Goal: Transaction & Acquisition: Purchase product/service

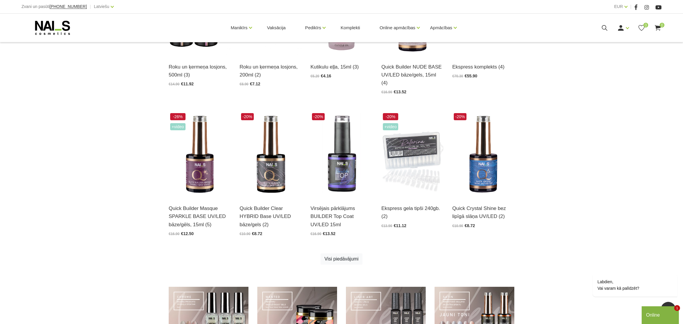
scroll to position [366, 0]
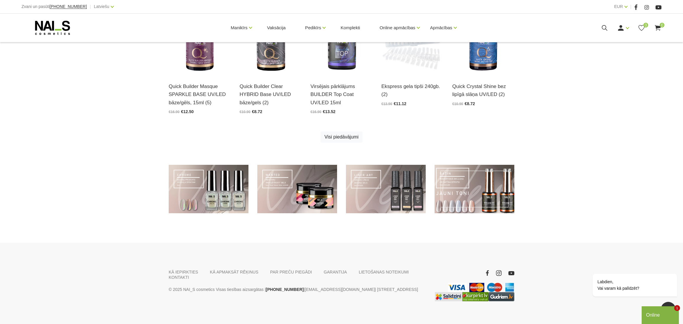
click at [506, 194] on link at bounding box center [475, 189] width 80 height 49
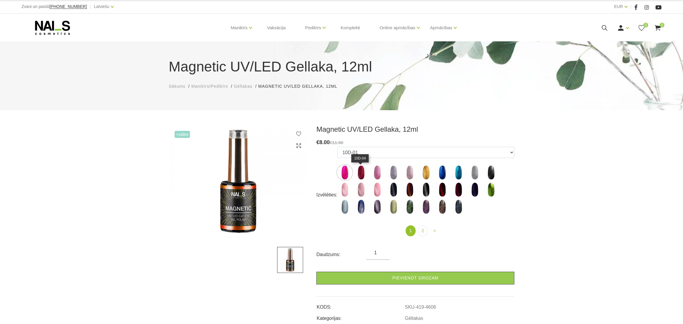
click at [362, 173] on img at bounding box center [361, 172] width 15 height 15
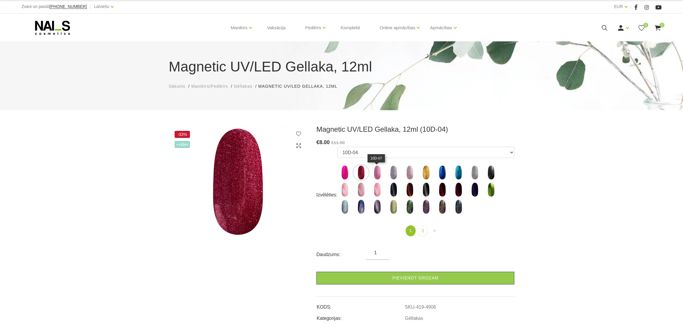
click at [377, 170] on img at bounding box center [377, 172] width 15 height 15
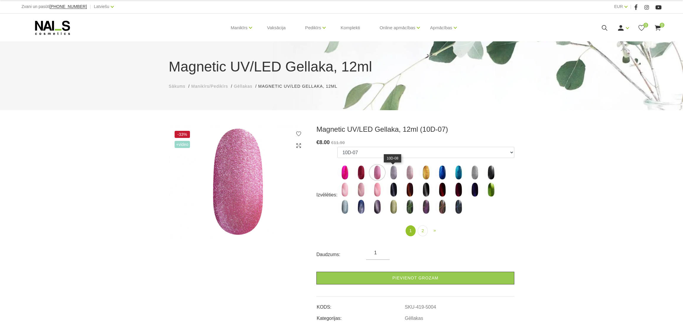
click at [396, 172] on img at bounding box center [393, 172] width 15 height 15
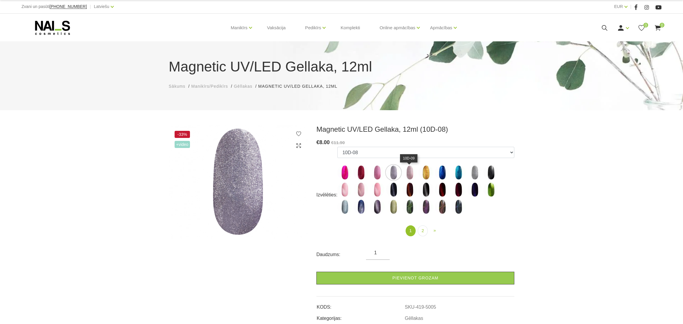
click at [413, 170] on img at bounding box center [409, 172] width 15 height 15
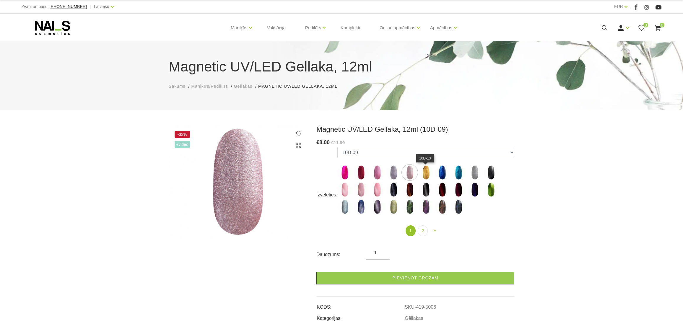
click at [430, 168] on img at bounding box center [426, 172] width 15 height 15
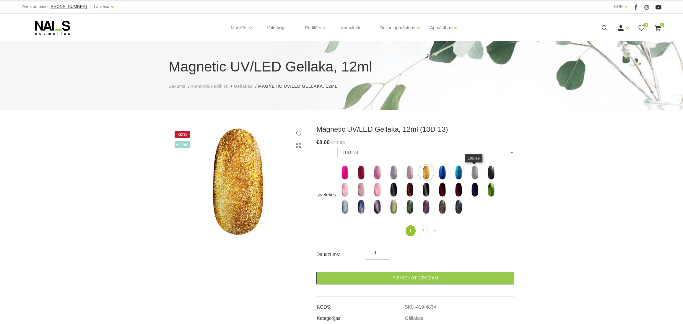
click at [476, 173] on img at bounding box center [474, 172] width 15 height 15
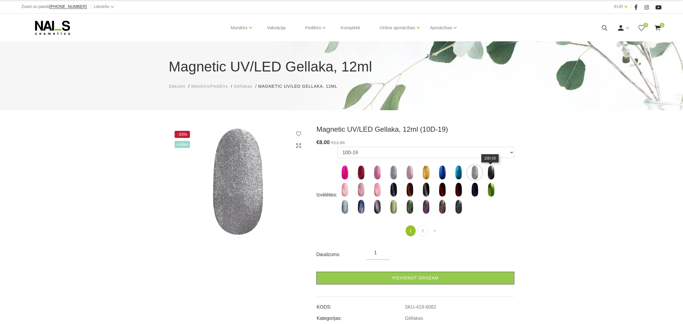
click at [490, 171] on img at bounding box center [491, 172] width 15 height 15
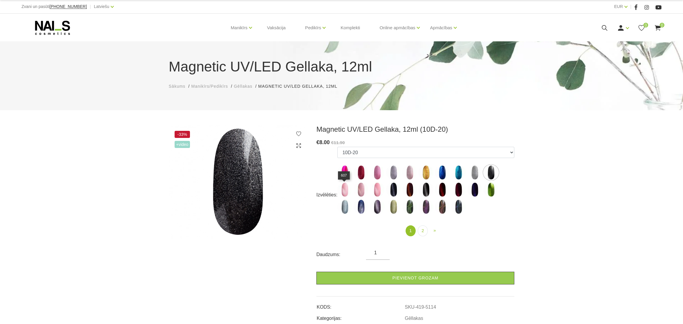
click at [339, 191] on img at bounding box center [344, 189] width 15 height 15
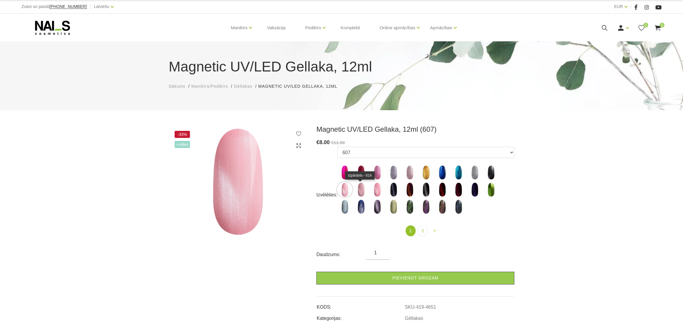
click at [361, 192] on img at bounding box center [361, 189] width 15 height 15
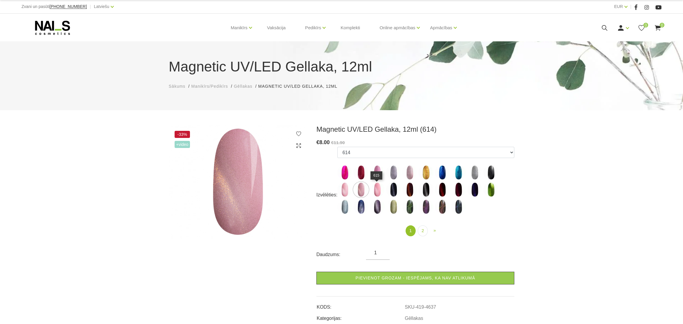
click at [376, 186] on img at bounding box center [377, 189] width 15 height 15
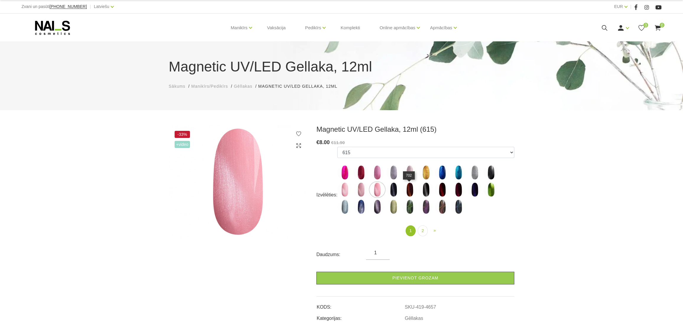
click at [409, 194] on img at bounding box center [409, 189] width 15 height 15
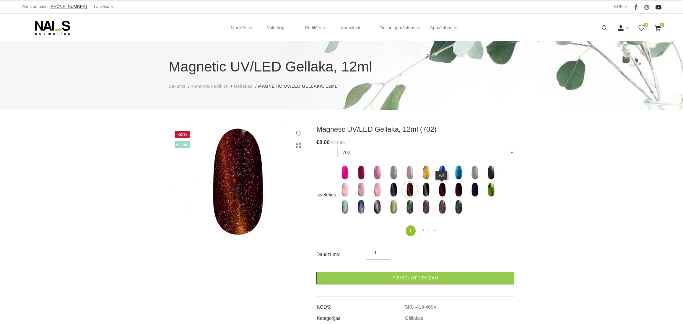
click at [441, 192] on img at bounding box center [442, 189] width 15 height 15
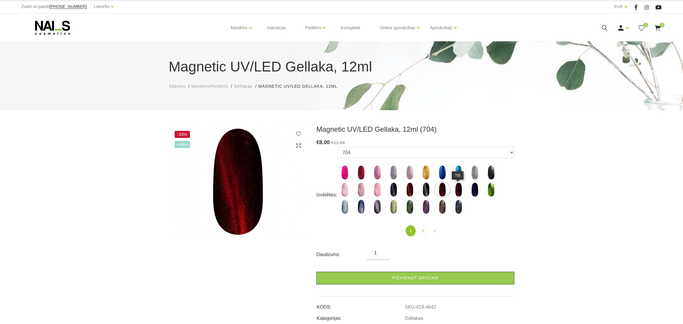
click at [459, 192] on img at bounding box center [458, 189] width 15 height 15
click at [475, 191] on img at bounding box center [474, 189] width 15 height 15
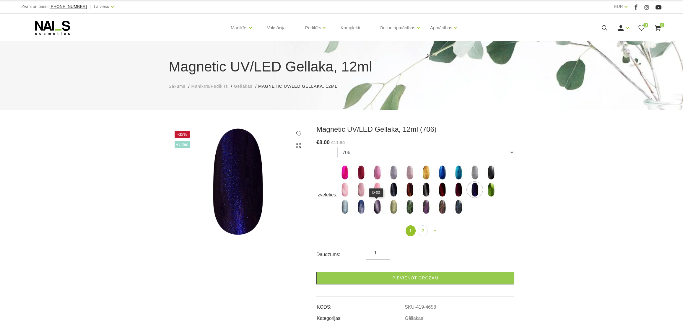
click at [376, 206] on img at bounding box center [377, 206] width 15 height 15
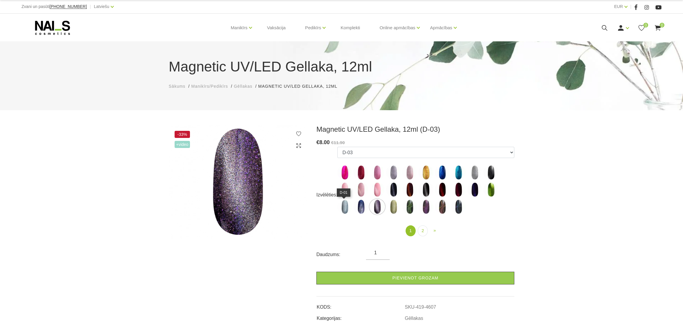
click at [344, 209] on img at bounding box center [344, 206] width 15 height 15
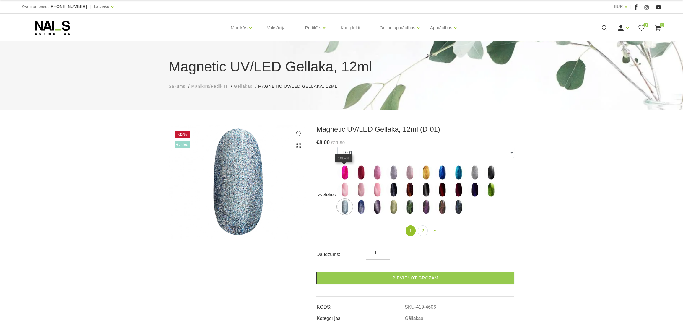
click at [343, 172] on img at bounding box center [344, 172] width 15 height 15
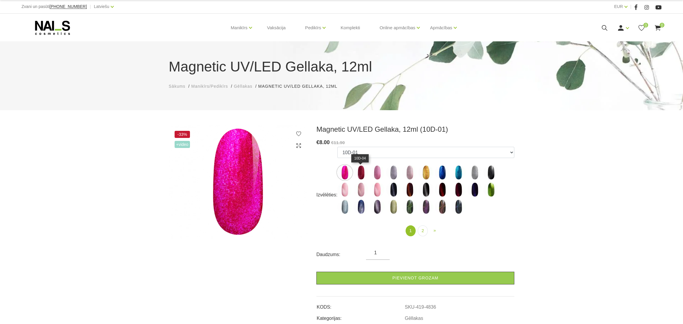
click at [363, 175] on img at bounding box center [361, 172] width 15 height 15
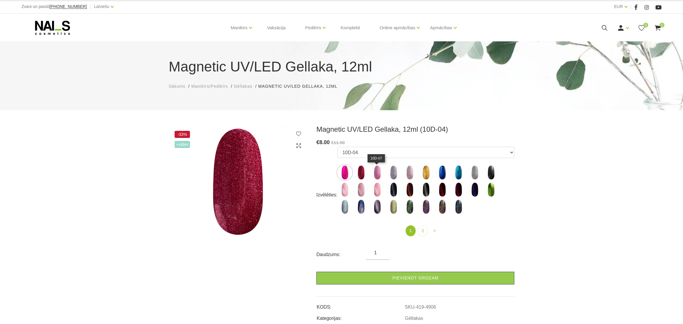
click at [375, 175] on img at bounding box center [377, 172] width 15 height 15
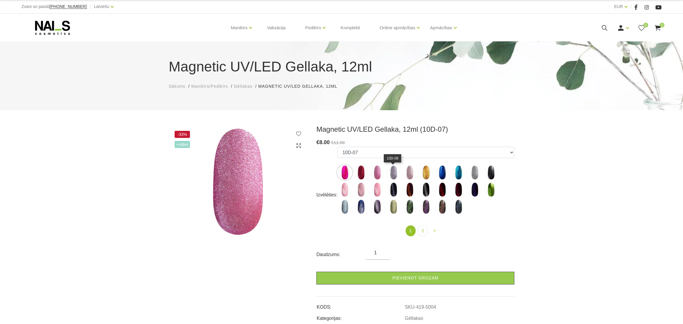
click at [395, 172] on img at bounding box center [393, 172] width 15 height 15
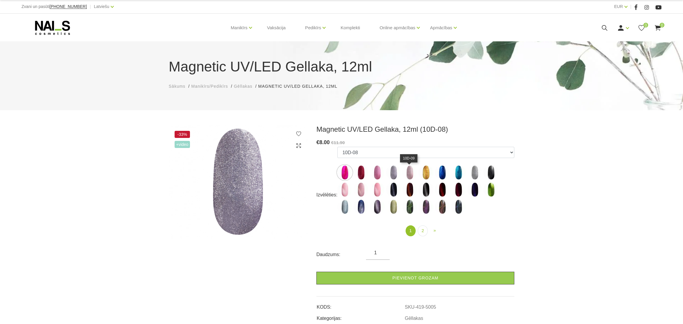
click at [410, 173] on img at bounding box center [409, 172] width 15 height 15
select select "5006"
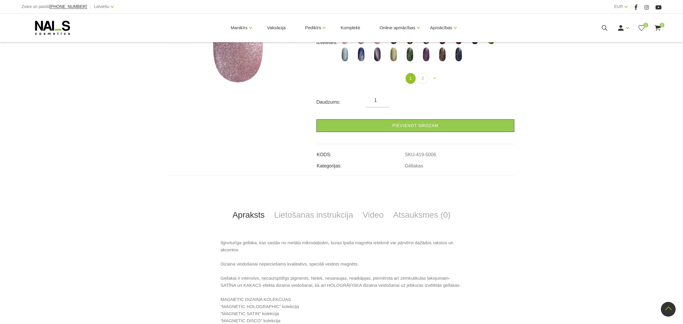
scroll to position [274, 0]
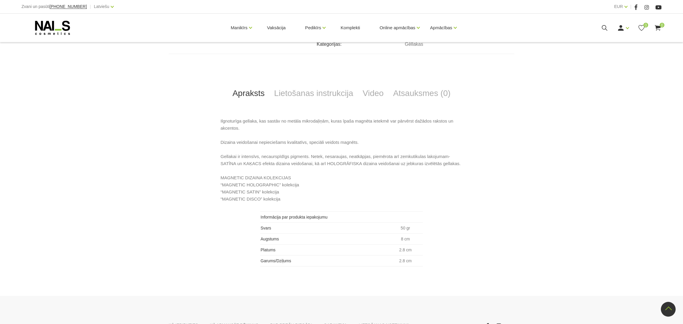
click at [249, 197] on p "Ilgnoturīga gellaka, kas sastāv no metāla mikrodaļiņām, kuras īpaša magnēta iet…" at bounding box center [342, 160] width 242 height 85
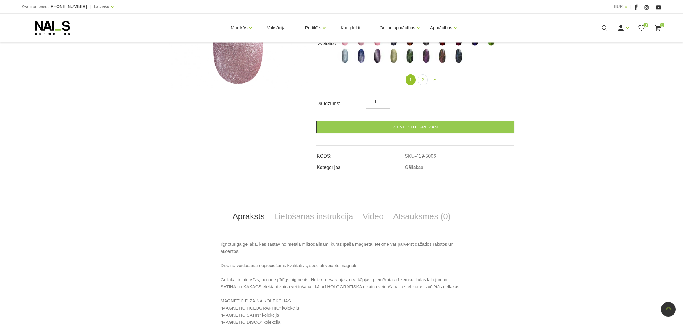
scroll to position [0, 0]
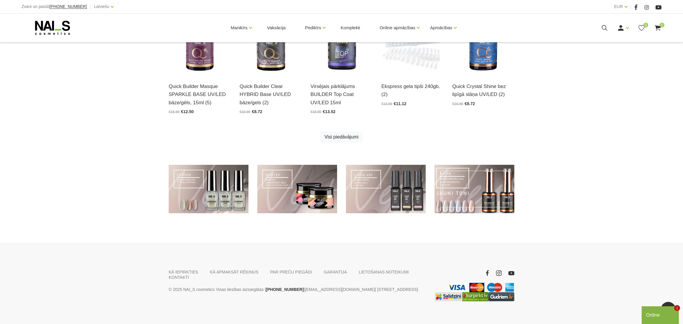
click at [490, 191] on link at bounding box center [475, 189] width 80 height 49
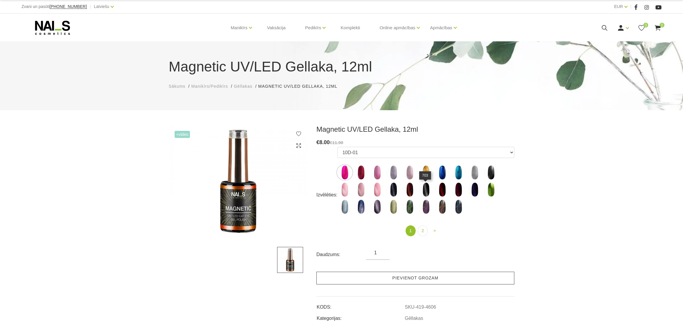
scroll to position [91, 0]
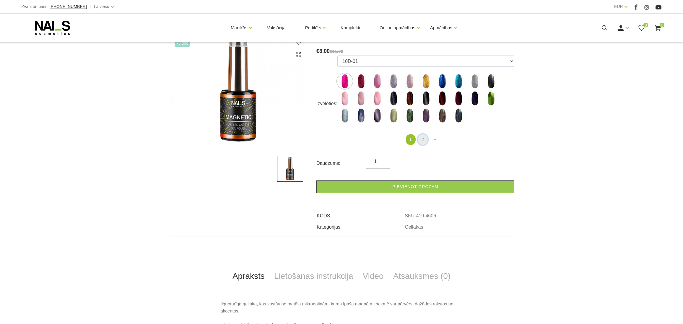
click at [421, 142] on link "2" at bounding box center [423, 139] width 10 height 11
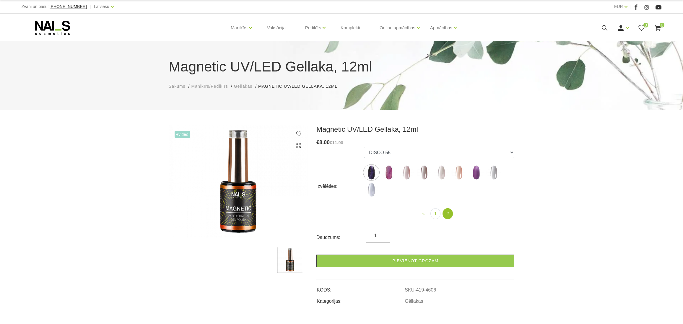
click at [391, 171] on img at bounding box center [388, 172] width 15 height 15
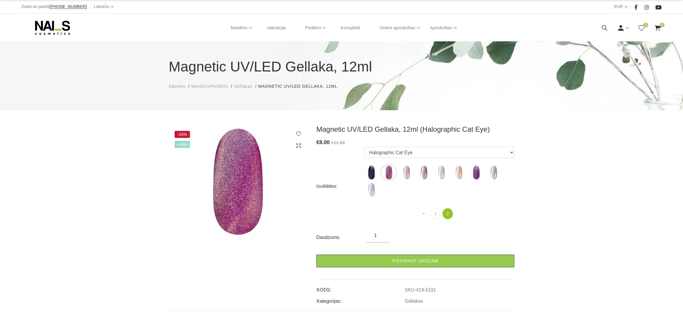
click at [365, 166] on label at bounding box center [371, 172] width 15 height 15
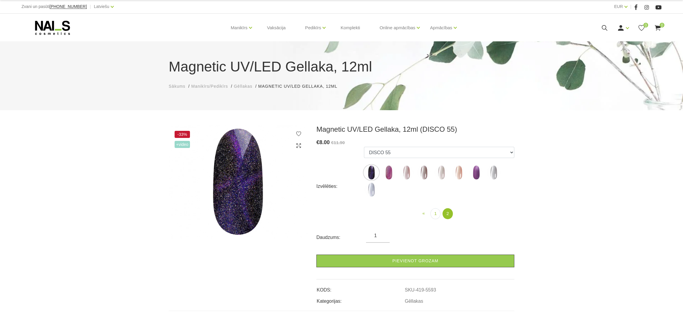
click at [393, 176] on img at bounding box center [388, 172] width 15 height 15
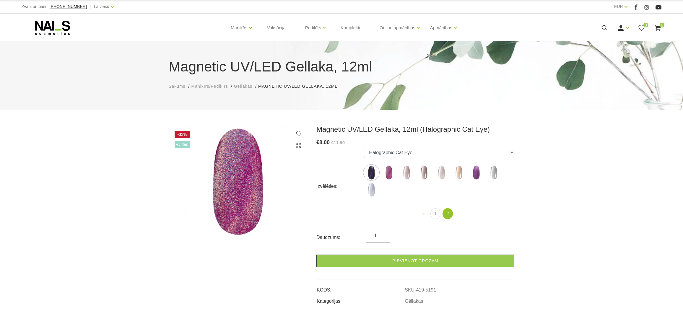
click at [406, 175] on img at bounding box center [406, 172] width 15 height 15
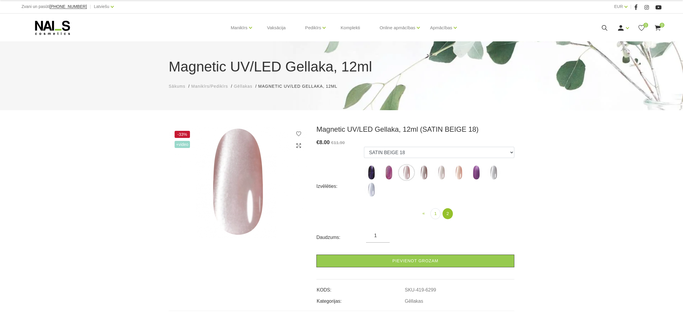
click at [425, 172] on img at bounding box center [424, 172] width 15 height 15
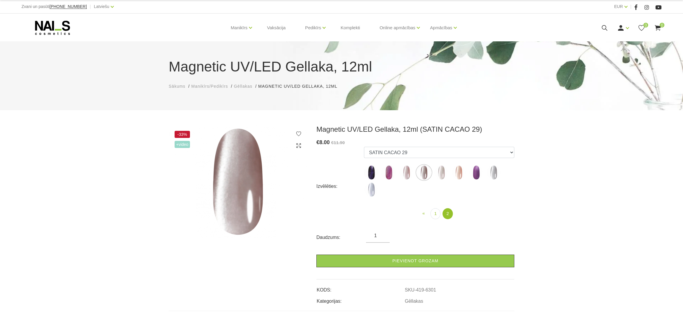
click at [445, 178] on img at bounding box center [441, 172] width 15 height 15
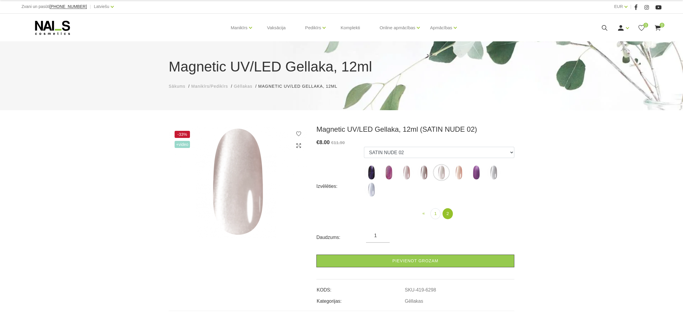
click at [462, 172] on img at bounding box center [459, 172] width 15 height 15
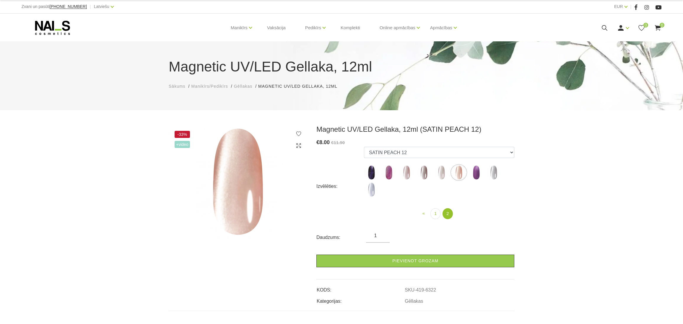
click at [477, 173] on img at bounding box center [476, 172] width 15 height 15
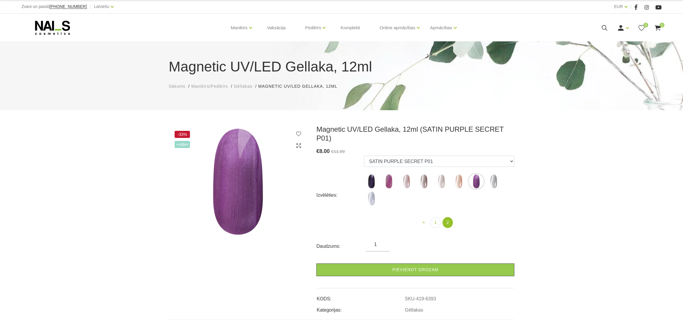
click at [495, 175] on img at bounding box center [493, 181] width 15 height 15
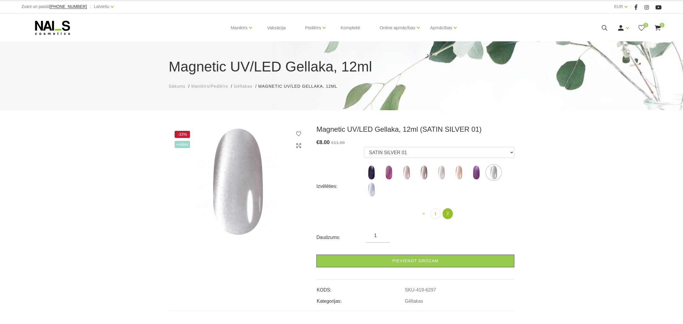
click at [374, 192] on img at bounding box center [371, 189] width 15 height 15
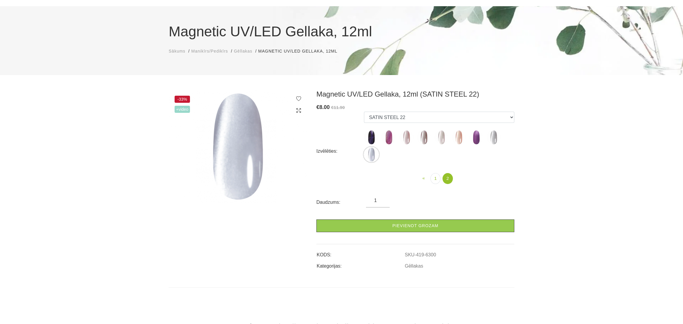
scroll to position [61, 0]
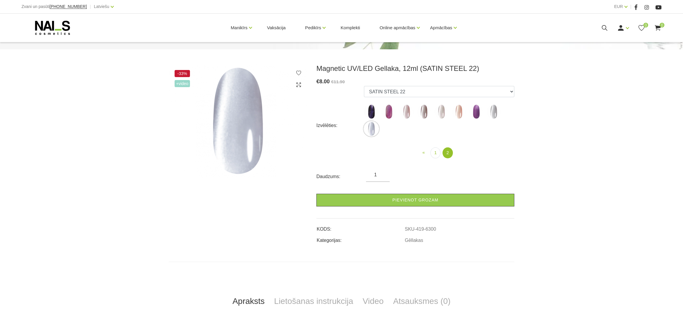
click at [495, 115] on img at bounding box center [493, 111] width 15 height 15
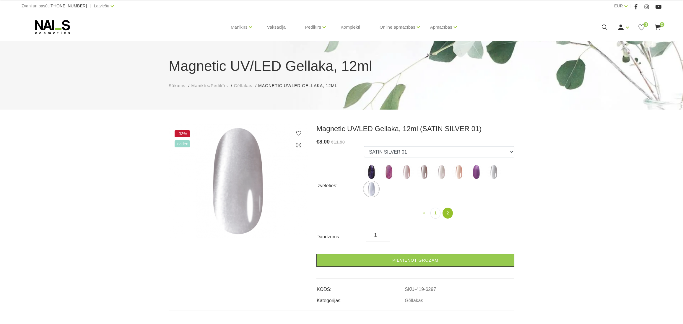
scroll to position [0, 0]
click at [492, 177] on img at bounding box center [493, 172] width 15 height 15
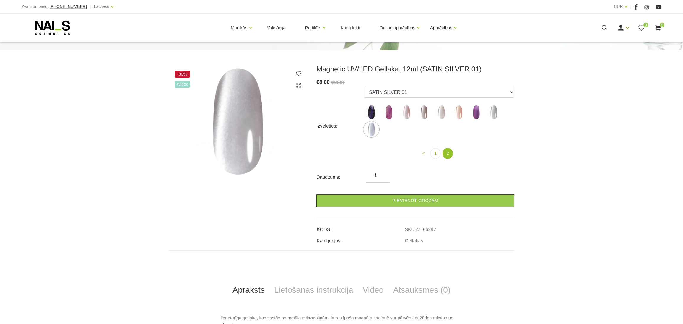
scroll to position [61, 0]
click at [475, 115] on img at bounding box center [476, 111] width 15 height 15
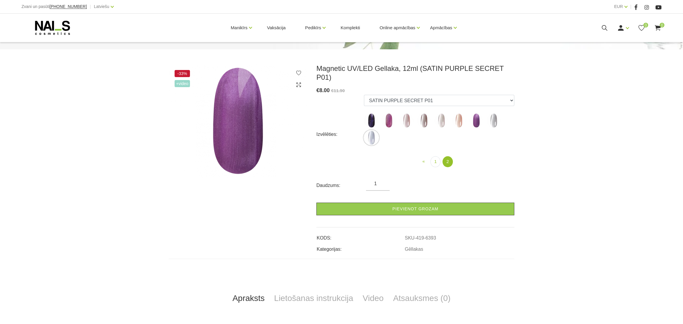
click at [443, 113] on img at bounding box center [441, 120] width 15 height 15
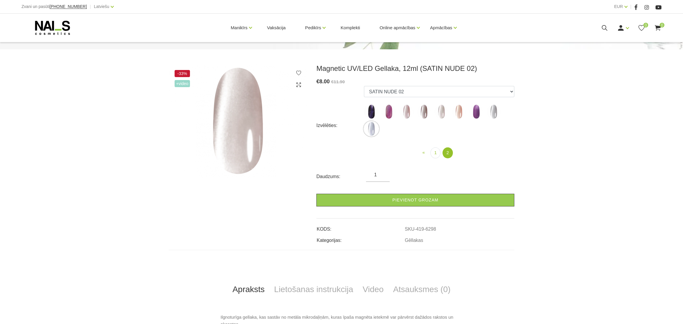
click at [461, 112] on img at bounding box center [459, 111] width 15 height 15
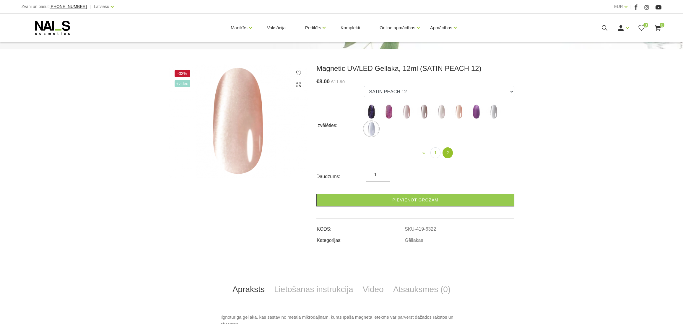
click at [405, 114] on img at bounding box center [406, 111] width 15 height 15
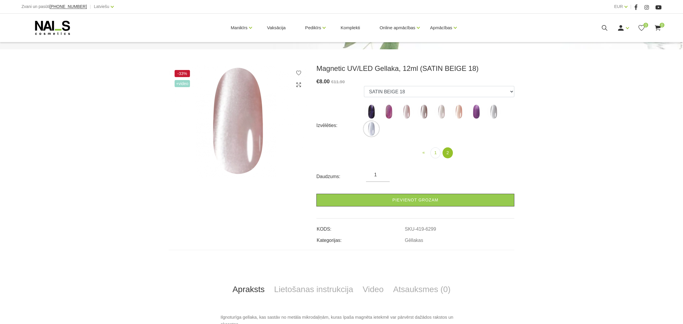
click at [427, 109] on img at bounding box center [424, 111] width 15 height 15
select select "6301"
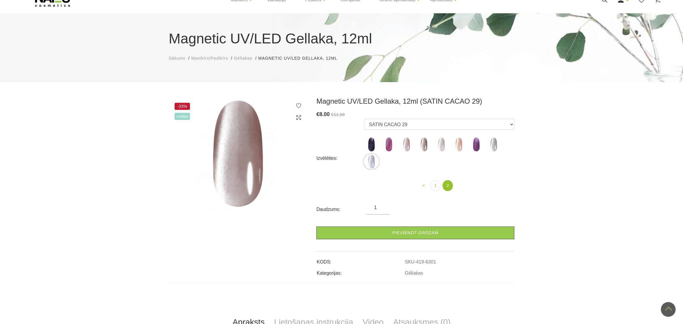
scroll to position [0, 0]
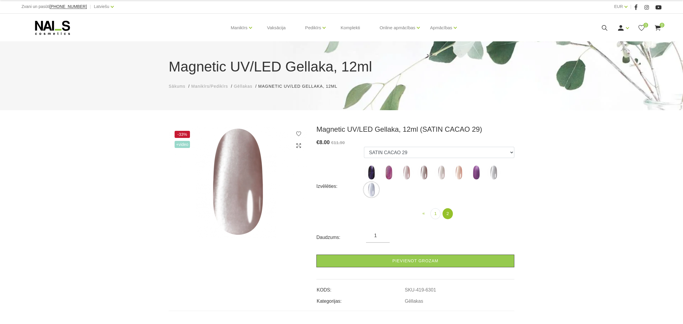
click at [38, 28] on icon at bounding box center [53, 27] width 62 height 15
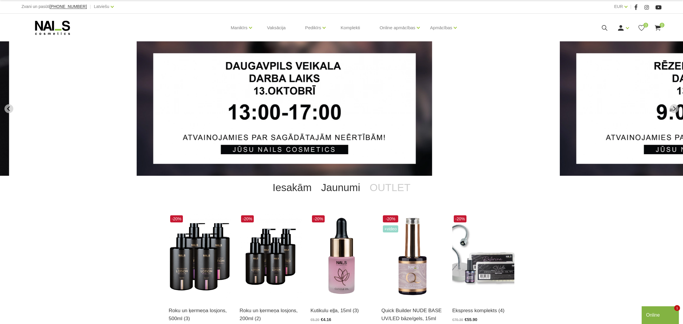
click at [348, 187] on link "Jaunumi" at bounding box center [340, 188] width 48 height 24
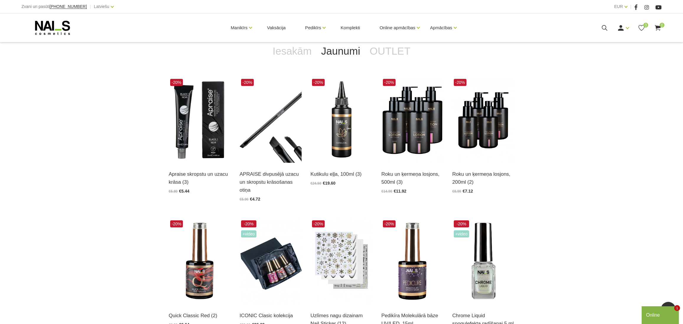
scroll to position [15, 0]
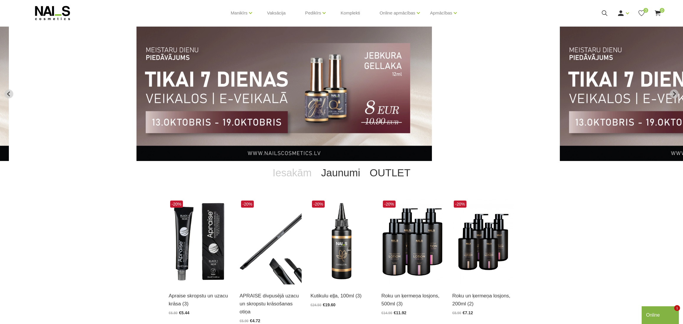
click at [386, 175] on link "OUTLET" at bounding box center [390, 173] width 50 height 24
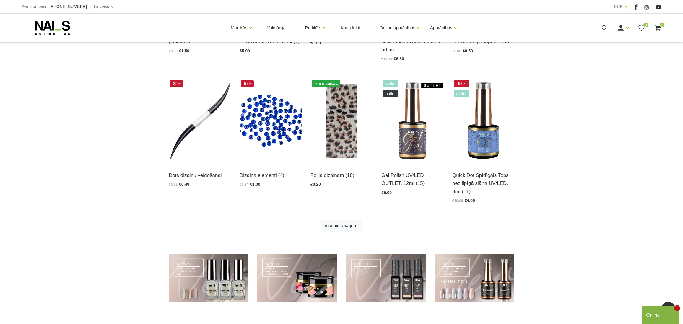
scroll to position [259, 0]
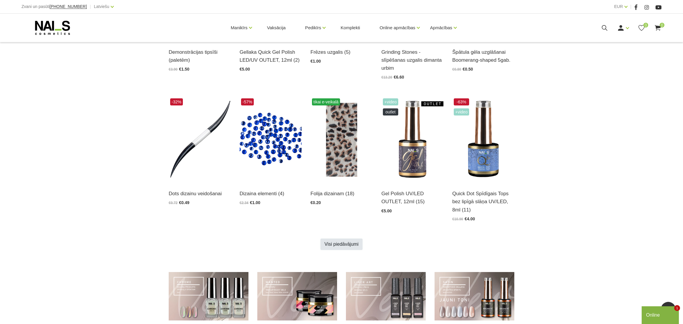
click at [352, 245] on link "Visi piedāvājumi" at bounding box center [342, 244] width 42 height 11
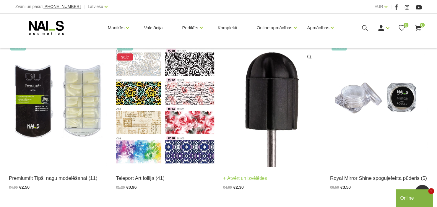
scroll to position [1127, 0]
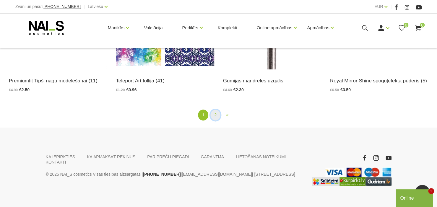
click at [215, 119] on link "2" at bounding box center [215, 115] width 10 height 11
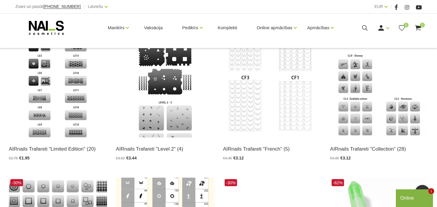
scroll to position [520, 0]
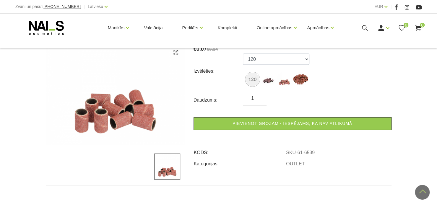
scroll to position [65, 0]
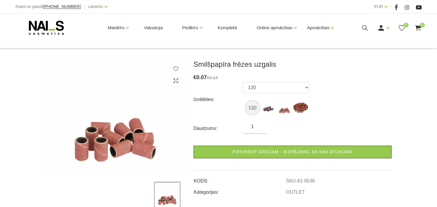
click at [307, 111] on img at bounding box center [300, 107] width 15 height 15
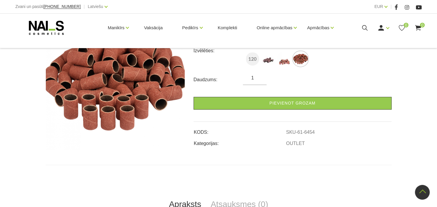
scroll to position [49, 0]
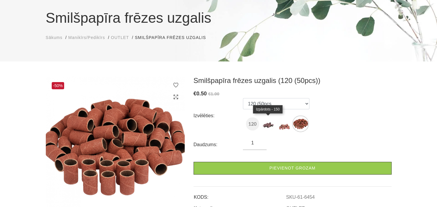
click at [269, 129] on img at bounding box center [268, 123] width 15 height 15
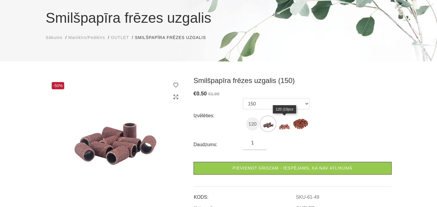
click at [279, 124] on img at bounding box center [284, 123] width 15 height 15
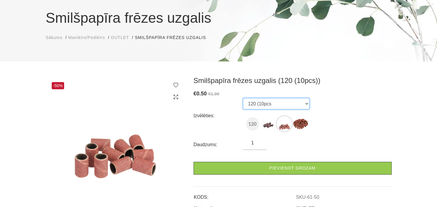
click at [243, 98] on select "120 150 120 (10pcs 120 (50pcs" at bounding box center [276, 103] width 66 height 11
click option "120" at bounding box center [0, 0] width 0 height 0
click at [243, 98] on select "120 150 120 (10pcs 120 (50pcs" at bounding box center [276, 103] width 66 height 11
click option "120 (50pcs" at bounding box center [0, 0] width 0 height 0
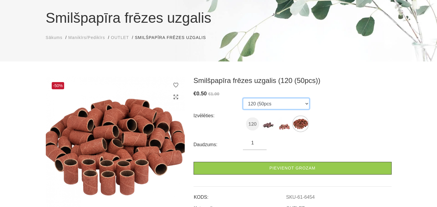
click at [243, 98] on select "120 150 120 (10pcs 120 (50pcs" at bounding box center [276, 103] width 66 height 11
select select "50"
click option "120 (10pcs" at bounding box center [0, 0] width 0 height 0
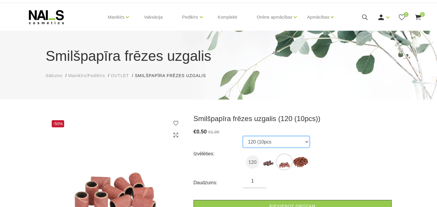
scroll to position [0, 0]
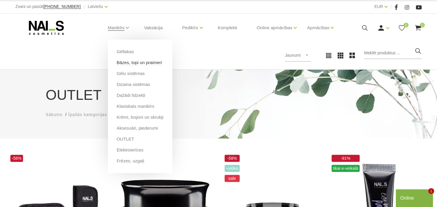
click at [132, 66] on link "Bāzes, topi un praimeri" at bounding box center [139, 62] width 45 height 7
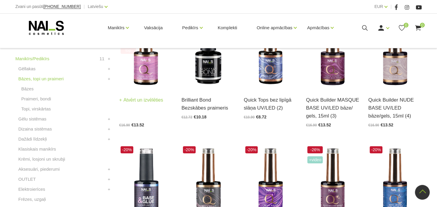
scroll to position [98, 0]
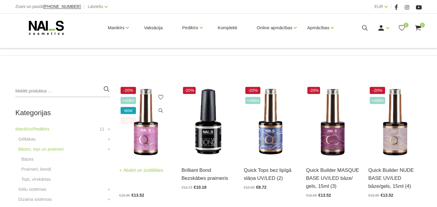
click at [143, 153] on div "-20% +Video wow top Quick Builder COVER BASE UV/LED bāze/ gels, 15ml (15) Atvēr…" at bounding box center [145, 141] width 53 height 112
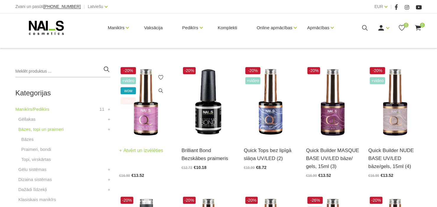
scroll to position [130, 0]
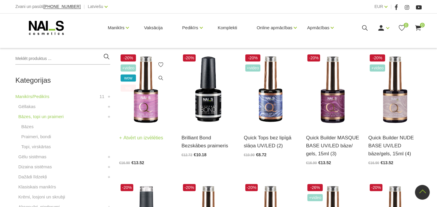
click at [152, 107] on img at bounding box center [145, 90] width 53 height 74
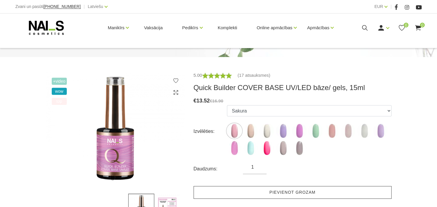
scroll to position [65, 0]
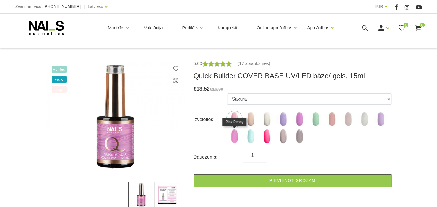
click at [234, 139] on img at bounding box center [234, 136] width 15 height 15
select select "6000"
